Goal: Transaction & Acquisition: Purchase product/service

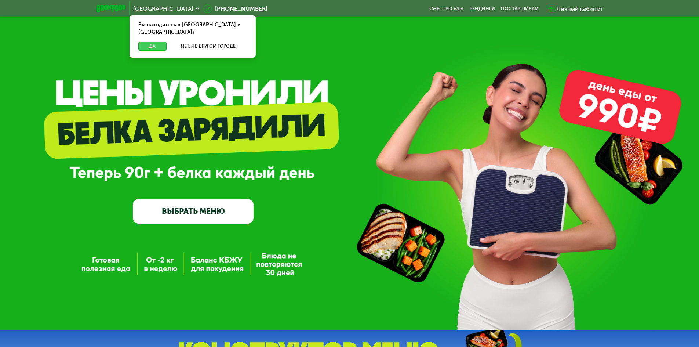
click at [153, 42] on button "Да" at bounding box center [152, 46] width 28 height 9
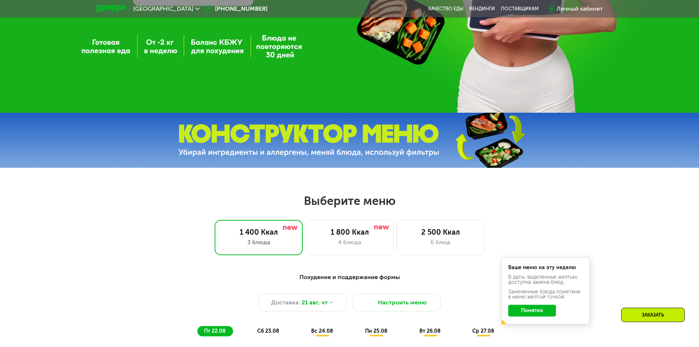
scroll to position [257, 0]
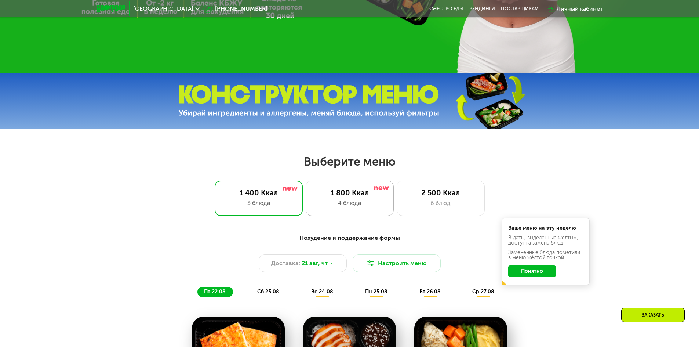
click at [341, 203] on div "4 блюда" at bounding box center [350, 203] width 73 height 9
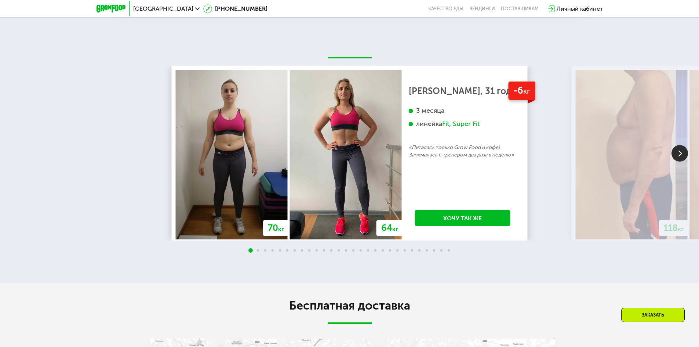
scroll to position [86, 0]
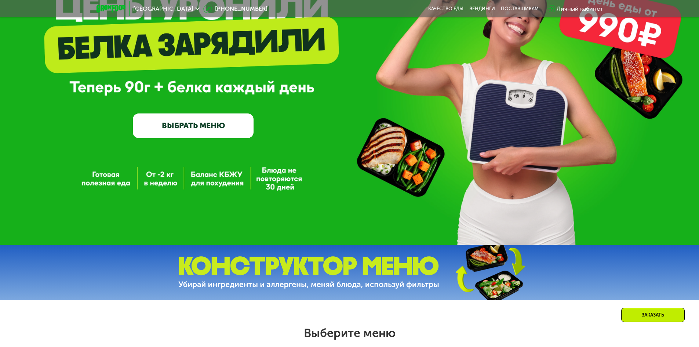
click at [201, 135] on link "ВЫБРАТЬ МЕНЮ" at bounding box center [193, 125] width 121 height 24
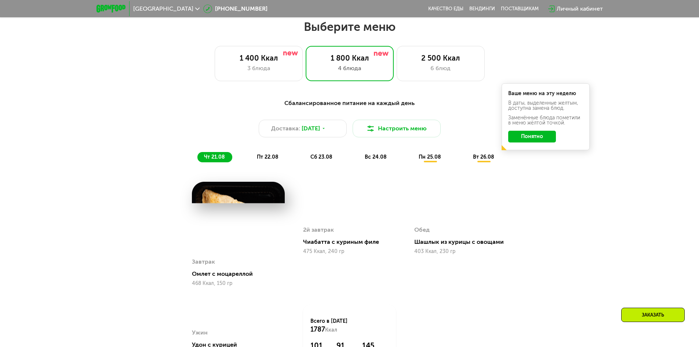
scroll to position [397, 0]
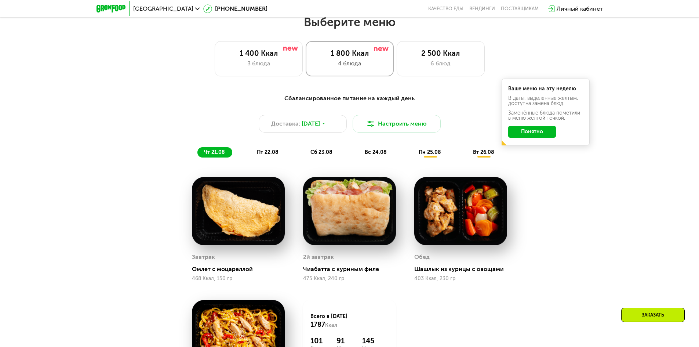
click at [368, 68] on div "4 блюда" at bounding box center [350, 63] width 73 height 9
click at [265, 154] on span "пт 22.08" at bounding box center [268, 152] width 22 height 6
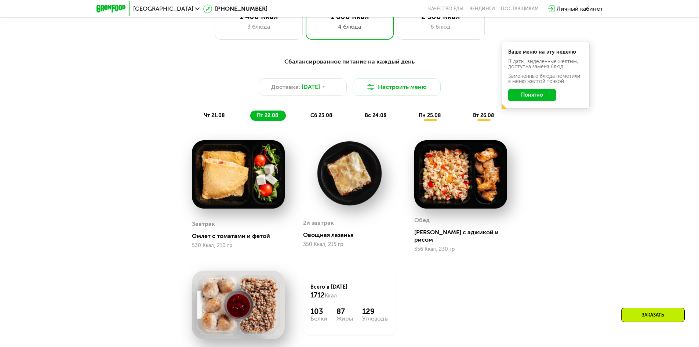
scroll to position [470, 0]
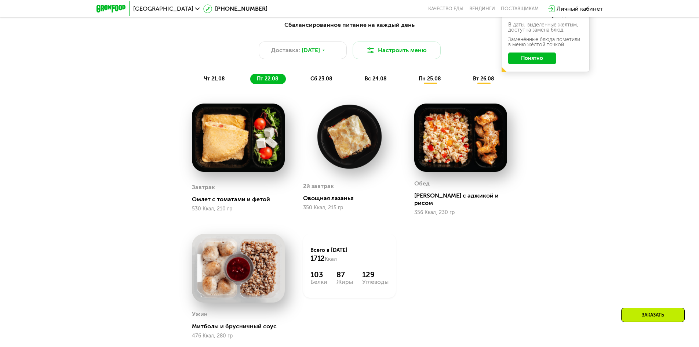
click at [319, 80] on span "сб 23.08" at bounding box center [322, 79] width 22 height 6
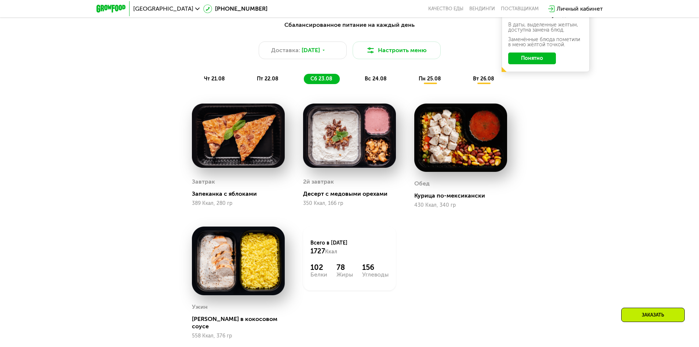
click at [376, 82] on span "вс 24.08" at bounding box center [376, 79] width 22 height 6
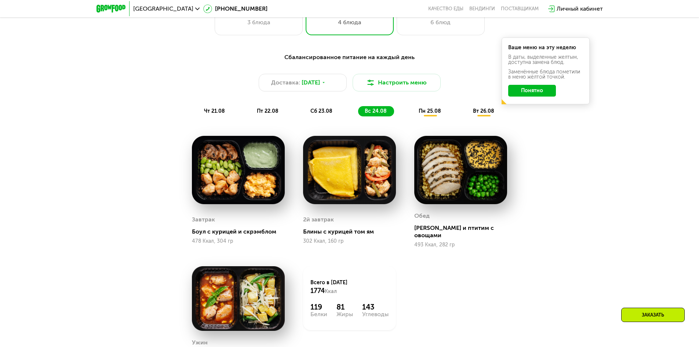
scroll to position [433, 0]
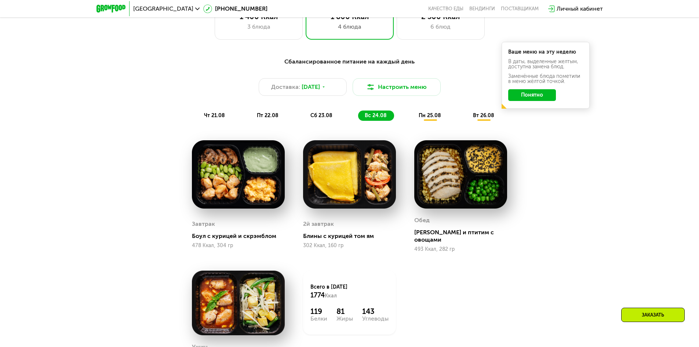
click at [427, 119] on span "пн 25.08" at bounding box center [430, 115] width 22 height 6
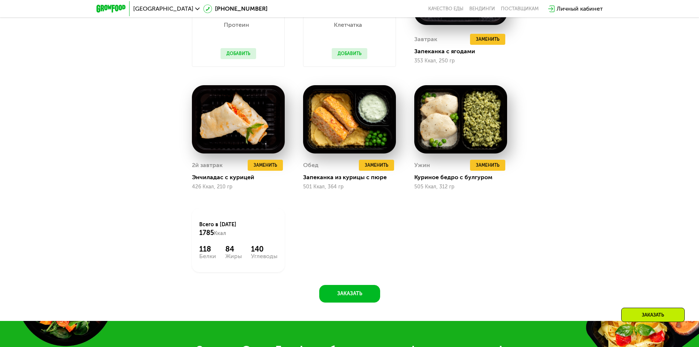
scroll to position [470, 0]
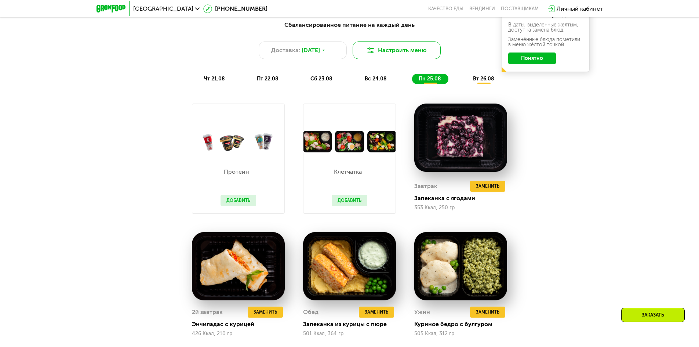
click at [395, 50] on button "Настроить меню" at bounding box center [397, 50] width 88 height 18
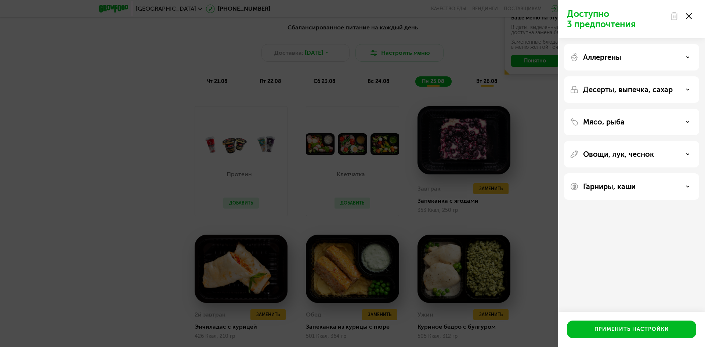
click at [673, 55] on div "Аллергены" at bounding box center [631, 57] width 123 height 9
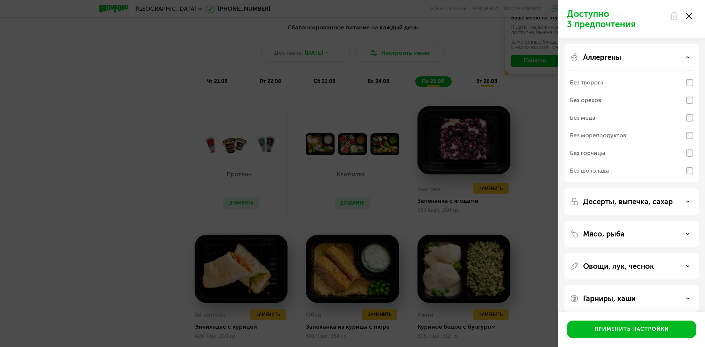
click at [673, 55] on div "Аллергены" at bounding box center [631, 57] width 123 height 9
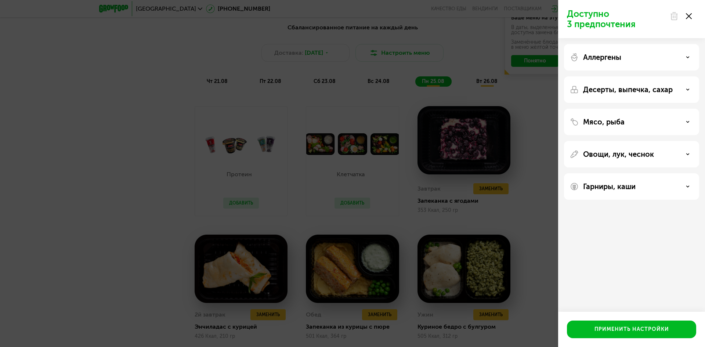
click at [690, 93] on div "Десерты, выпечка, сахар" at bounding box center [631, 89] width 123 height 9
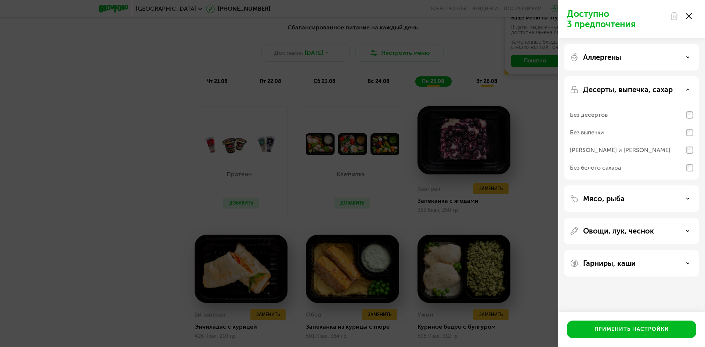
click at [690, 91] on div "Десерты, выпечка, сахар" at bounding box center [631, 89] width 123 height 9
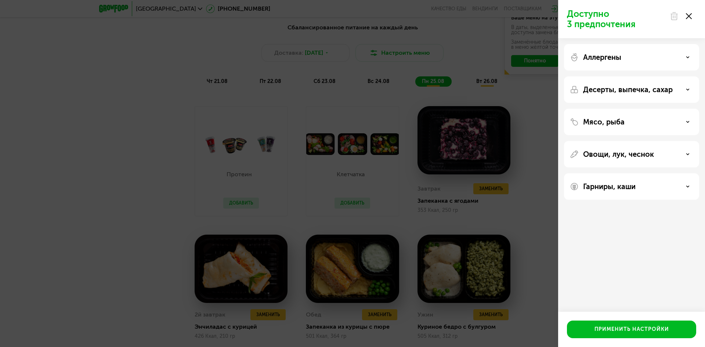
click at [680, 119] on div "Мясо, рыба" at bounding box center [631, 121] width 123 height 9
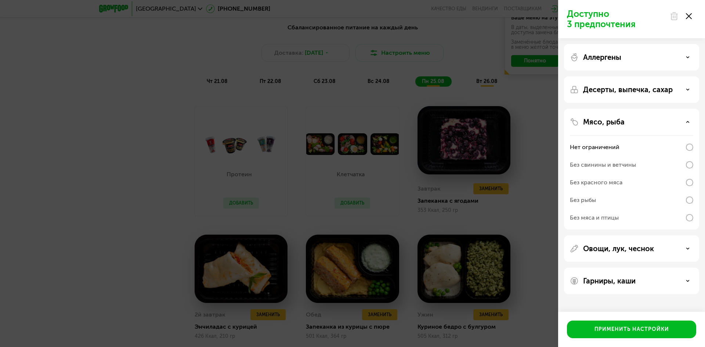
click at [677, 120] on div "Мясо, рыба" at bounding box center [631, 121] width 123 height 9
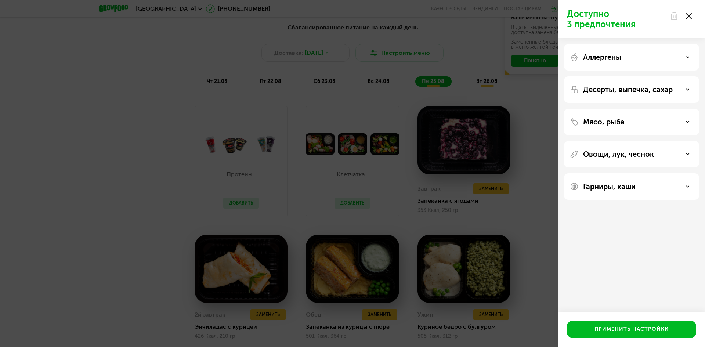
click at [686, 173] on div "Овощи, лук, чеснок" at bounding box center [631, 186] width 135 height 26
click at [682, 153] on div "Овощи, лук, чеснок" at bounding box center [631, 154] width 123 height 9
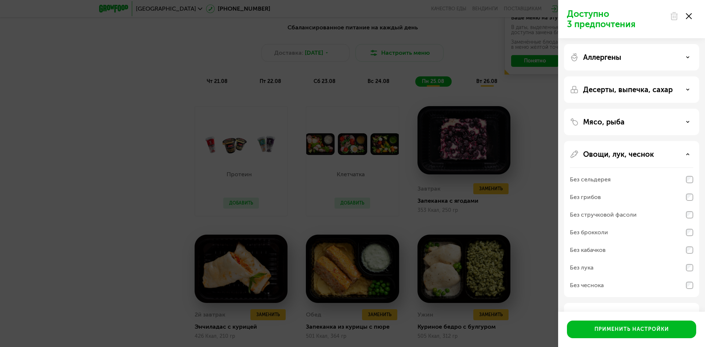
click at [682, 153] on div "Овощи, лук, чеснок" at bounding box center [631, 154] width 123 height 9
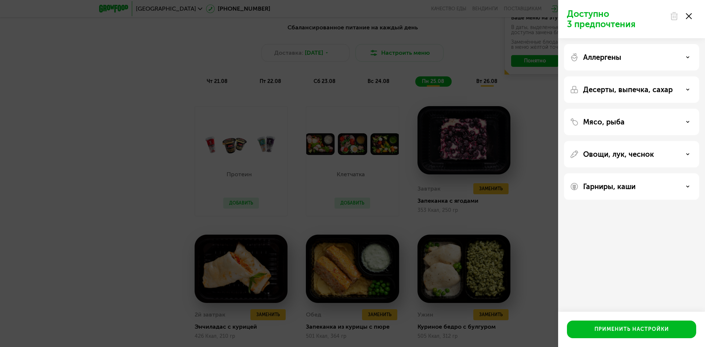
click at [689, 15] on icon at bounding box center [689, 16] width 6 height 6
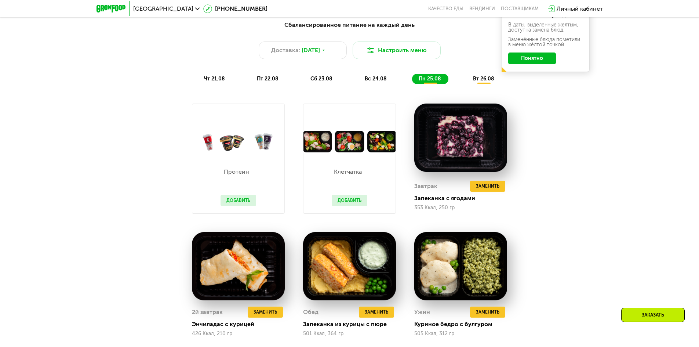
click at [487, 80] on span "вт 26.08" at bounding box center [483, 79] width 21 height 6
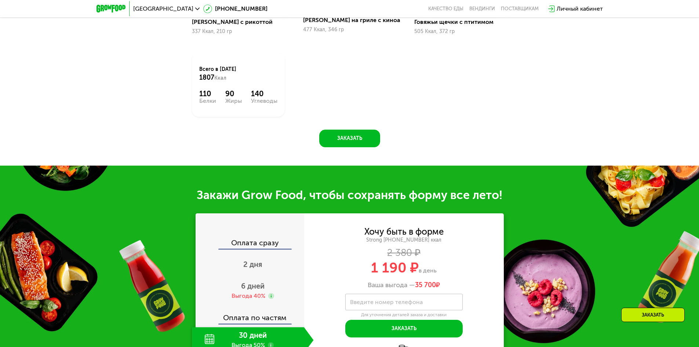
scroll to position [800, 0]
